Goal: Task Accomplishment & Management: Complete application form

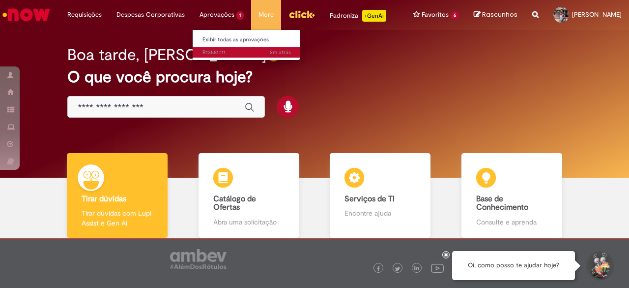
click at [226, 53] on span "2m atrás 2 minutos atrás R13581711" at bounding box center [246, 53] width 88 height 8
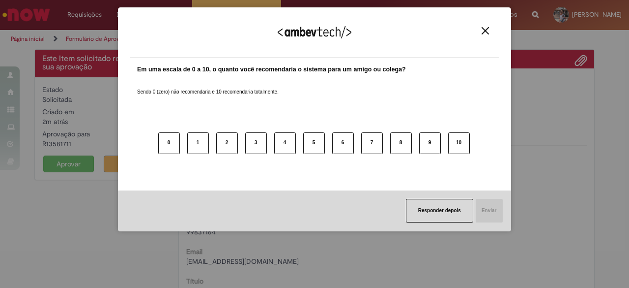
click at [486, 28] on img "Close" at bounding box center [485, 30] width 7 height 7
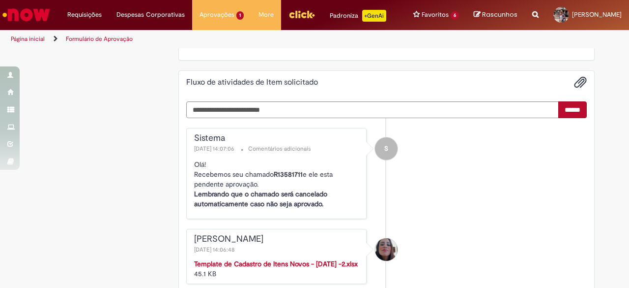
scroll to position [585, 0]
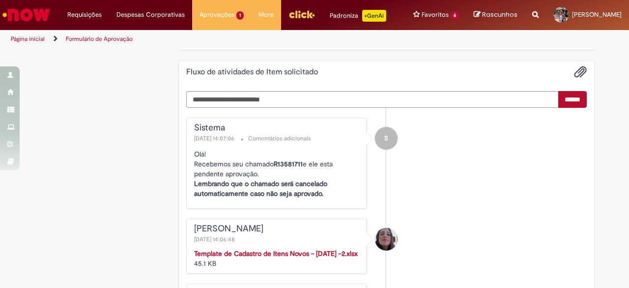
click at [300, 258] on strong "Template de Cadastro de Itens Novos - [DATE] -2.xlsx" at bounding box center [276, 253] width 164 height 9
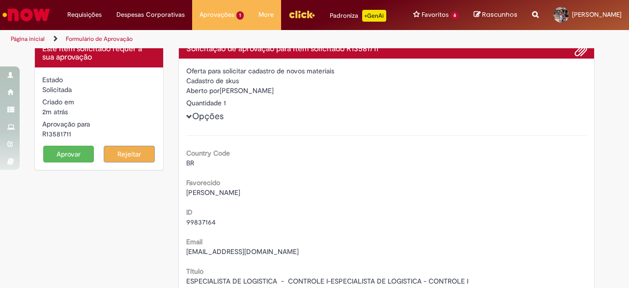
scroll to position [0, 0]
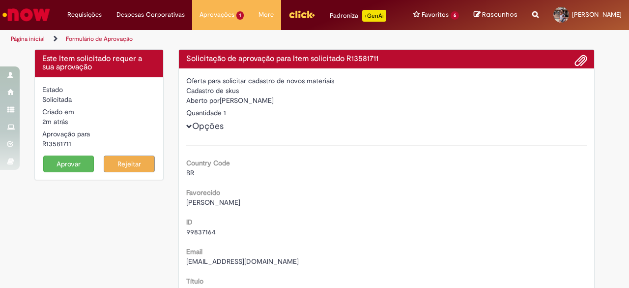
click at [62, 148] on div "R13581711" at bounding box center [99, 144] width 114 height 10
copy div "R13581711"
click at [67, 172] on button "Aprovar" at bounding box center [68, 163] width 51 height 17
